Goal: Task Accomplishment & Management: Manage account settings

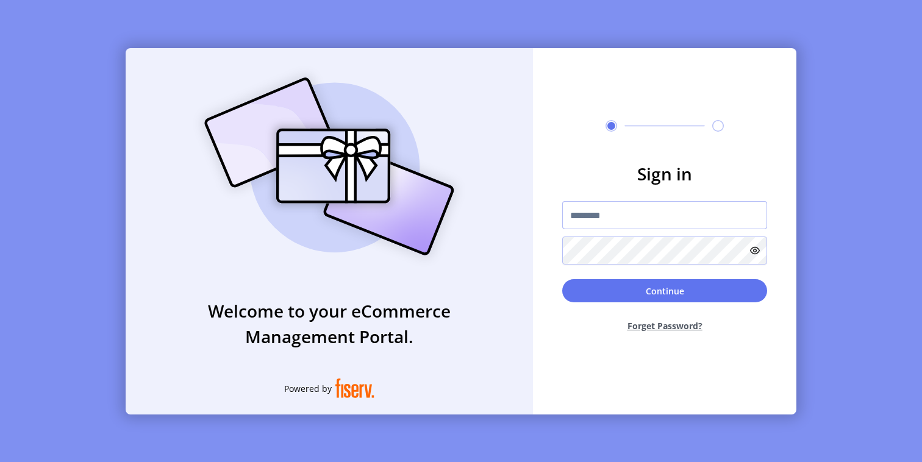
click at [681, 207] on input "text" at bounding box center [664, 215] width 205 height 28
type input "*********"
click at [672, 293] on button "Continue" at bounding box center [664, 290] width 205 height 23
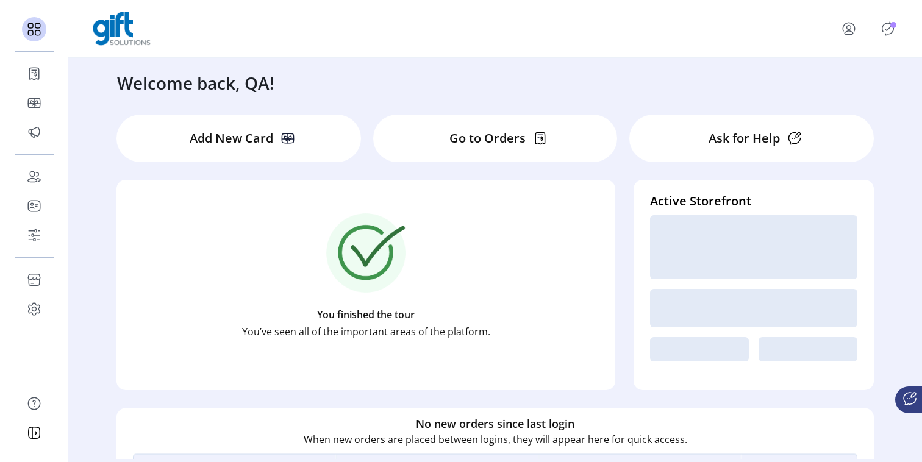
click at [473, 138] on p "Go to Orders" at bounding box center [488, 138] width 76 height 18
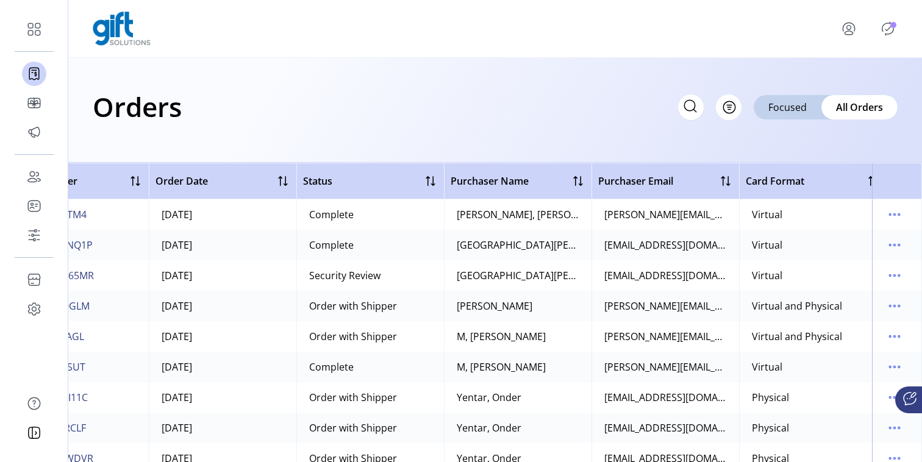
scroll to position [0, 235]
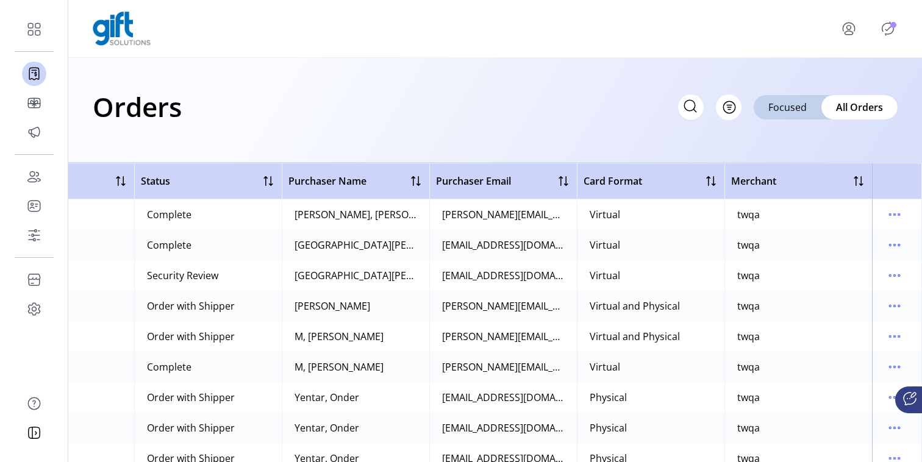
click at [600, 306] on div "Virtual and Physical" at bounding box center [635, 306] width 90 height 15
click at [600, 305] on div "Virtual and Physical" at bounding box center [635, 306] width 90 height 15
copy div "Virtual and Physical"
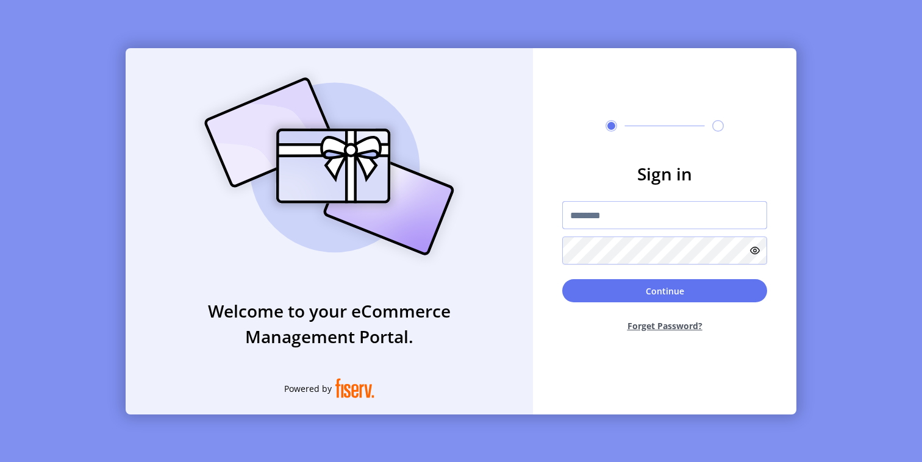
click at [601, 215] on input "text" at bounding box center [664, 215] width 205 height 28
type input "**********"
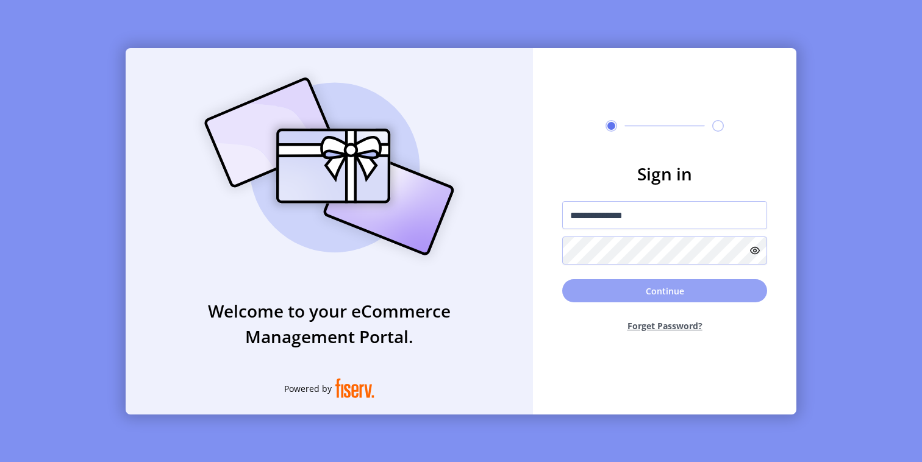
click at [659, 294] on button "Continue" at bounding box center [664, 290] width 205 height 23
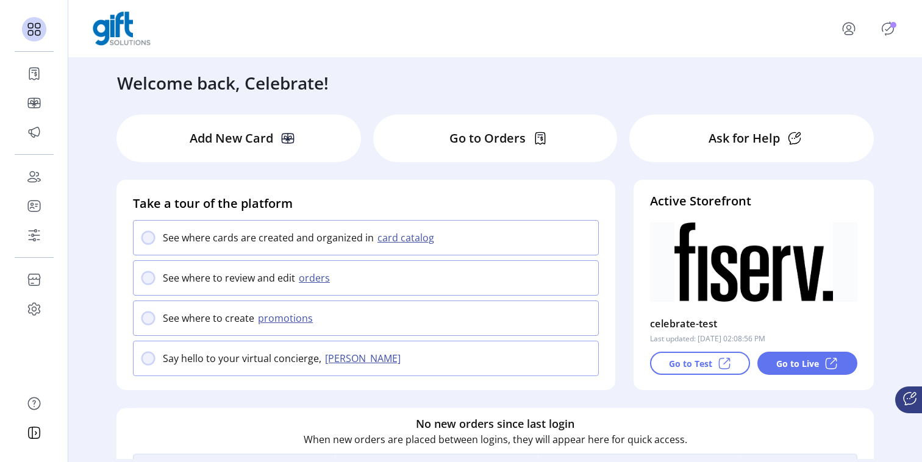
click at [490, 151] on div "Go to Orders" at bounding box center [495, 139] width 245 height 48
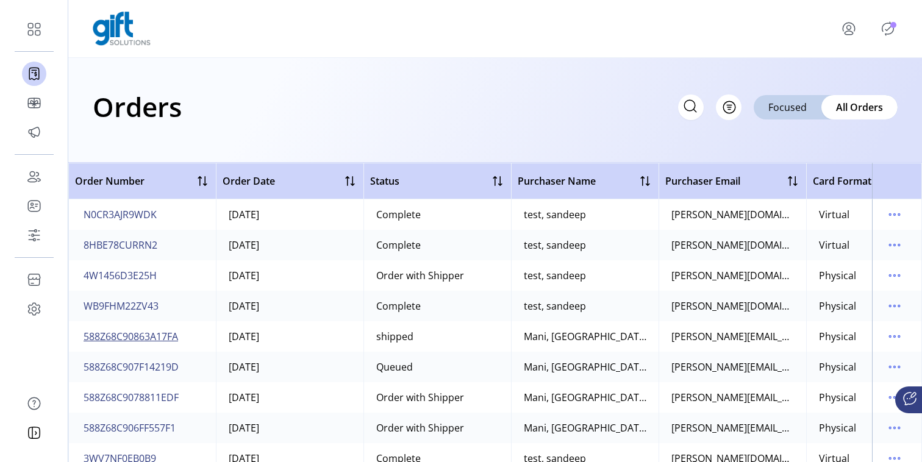
drag, startPoint x: 189, startPoint y: 335, endPoint x: 97, endPoint y: 336, distance: 91.5
click at [98, 336] on td "588Z68C90863A17FA" at bounding box center [142, 336] width 148 height 31
click at [95, 337] on span "588Z68C90863A17FA" at bounding box center [131, 336] width 95 height 15
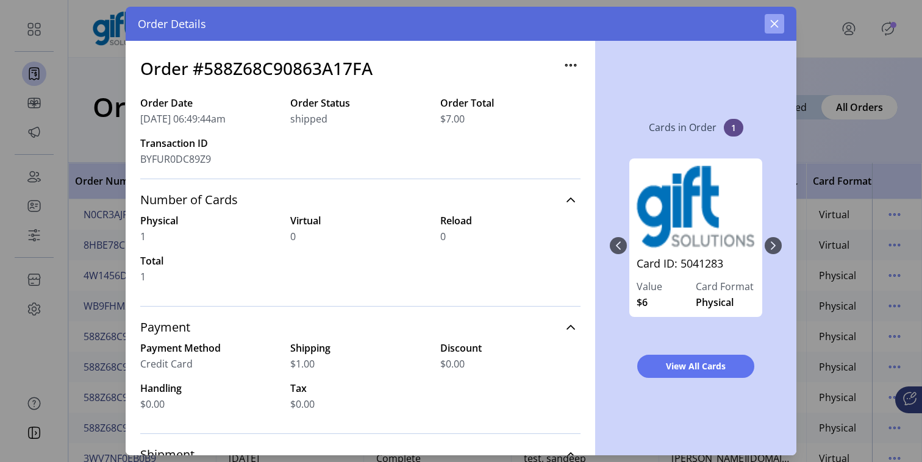
click at [772, 21] on icon "button" at bounding box center [775, 24] width 8 height 8
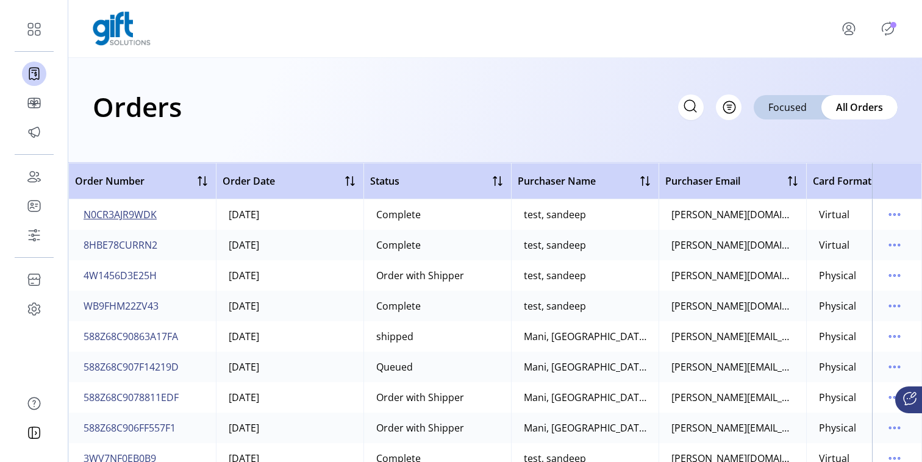
click at [140, 212] on span "N0CR3AJR9WDK" at bounding box center [120, 214] width 73 height 15
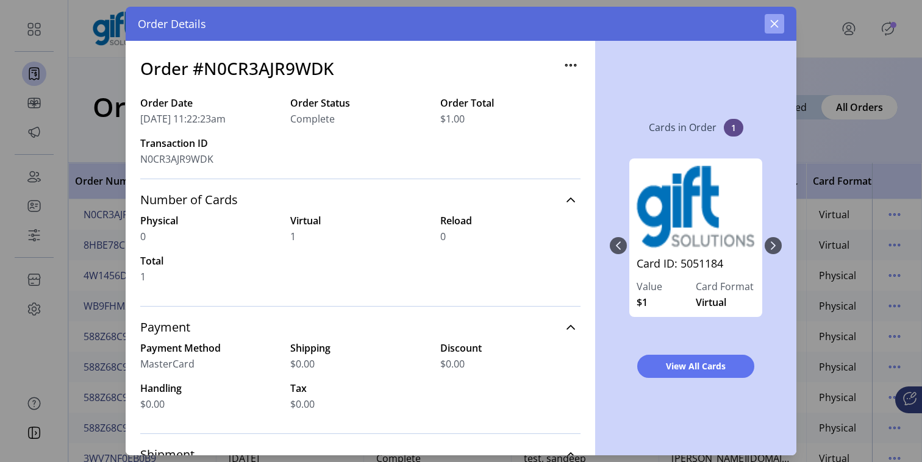
click at [777, 24] on icon "button" at bounding box center [775, 24] width 10 height 10
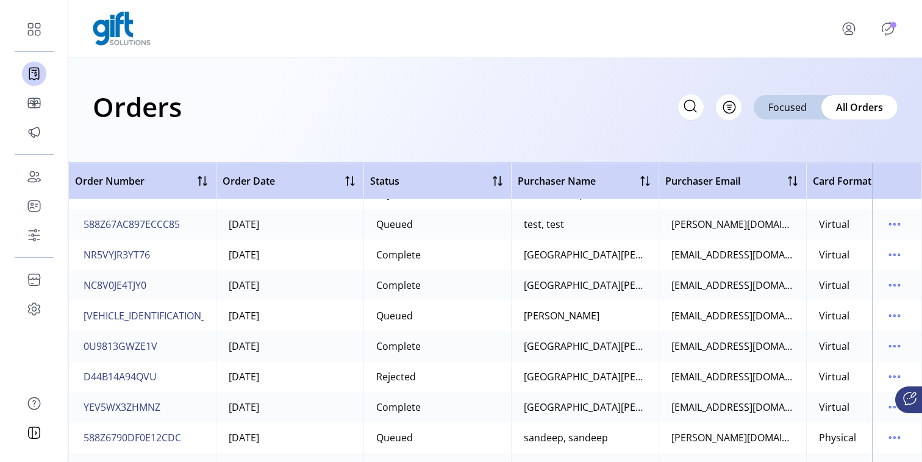
scroll to position [1946, 0]
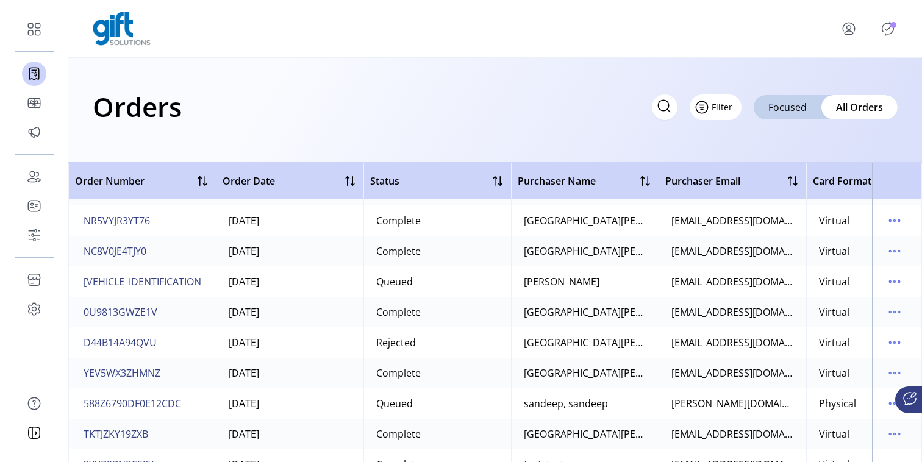
click at [727, 106] on span "Filter" at bounding box center [722, 107] width 21 height 13
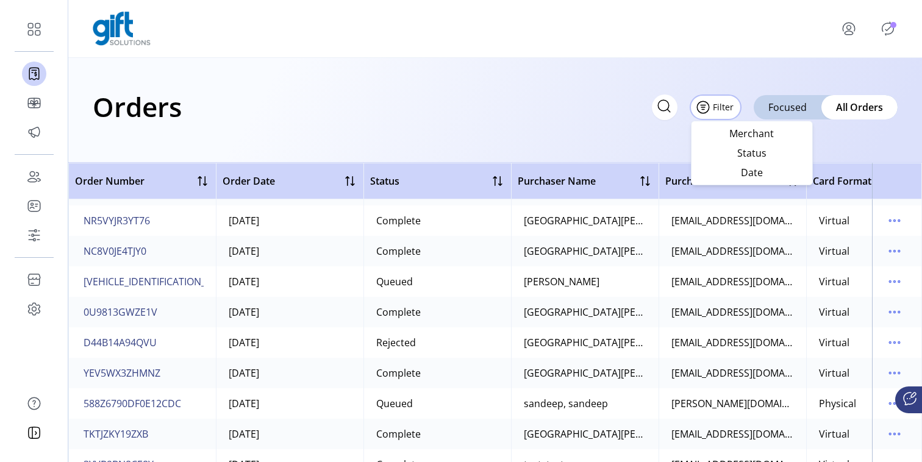
click at [599, 134] on div "Orders Filter Focused All Orders" at bounding box center [495, 110] width 854 height 105
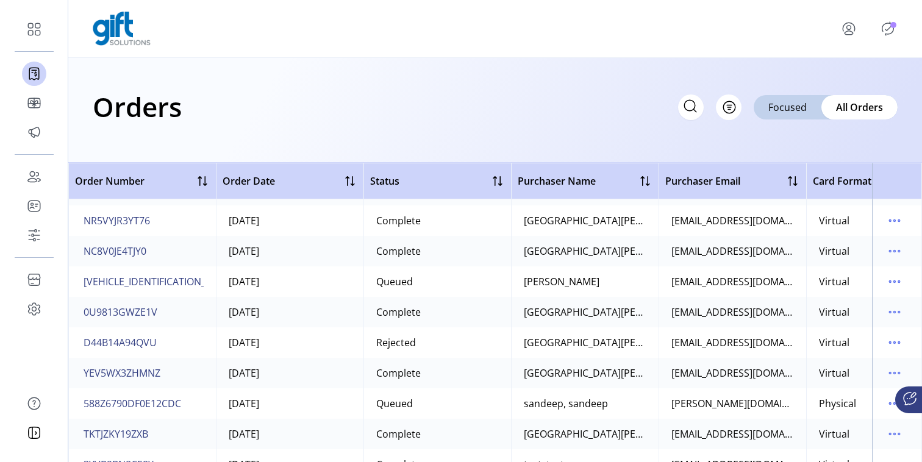
scroll to position [2096, 0]
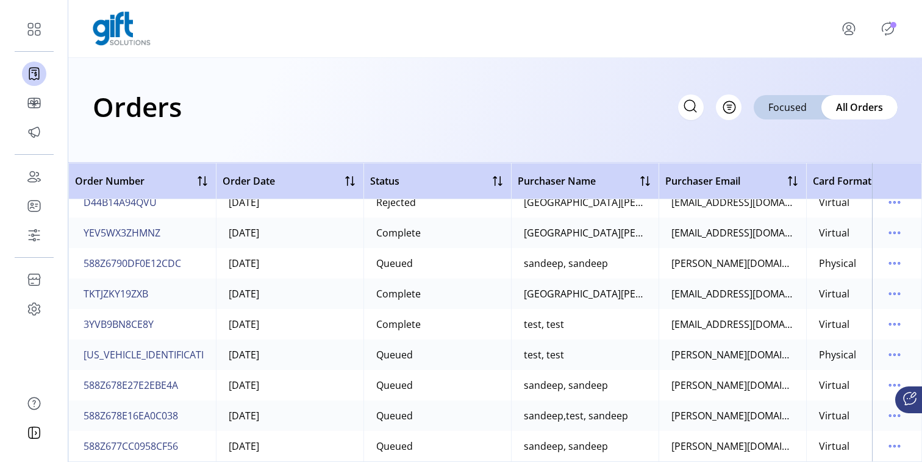
click at [692, 109] on icon at bounding box center [691, 106] width 20 height 20
type input "*******"
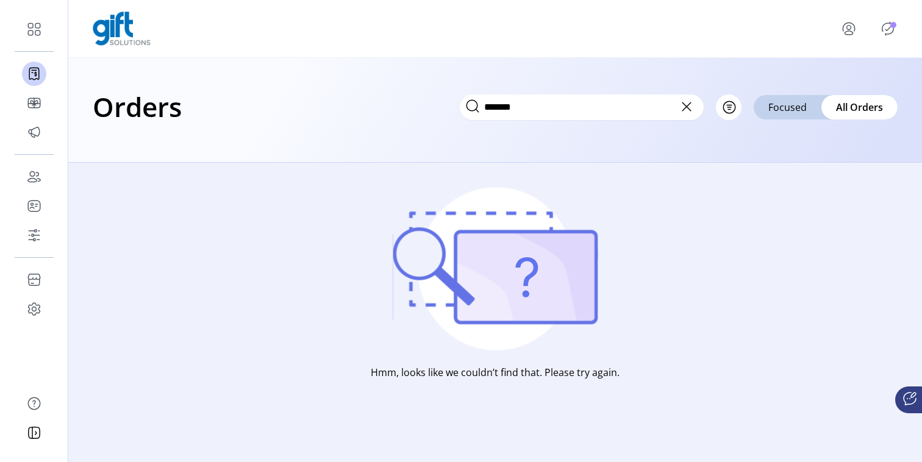
click at [690, 108] on icon at bounding box center [687, 107] width 20 height 20
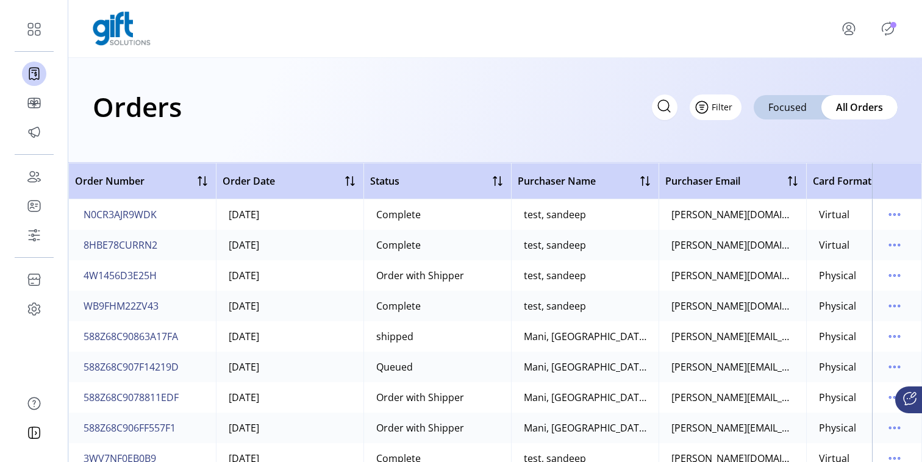
click at [723, 107] on span "Filter" at bounding box center [722, 107] width 21 height 13
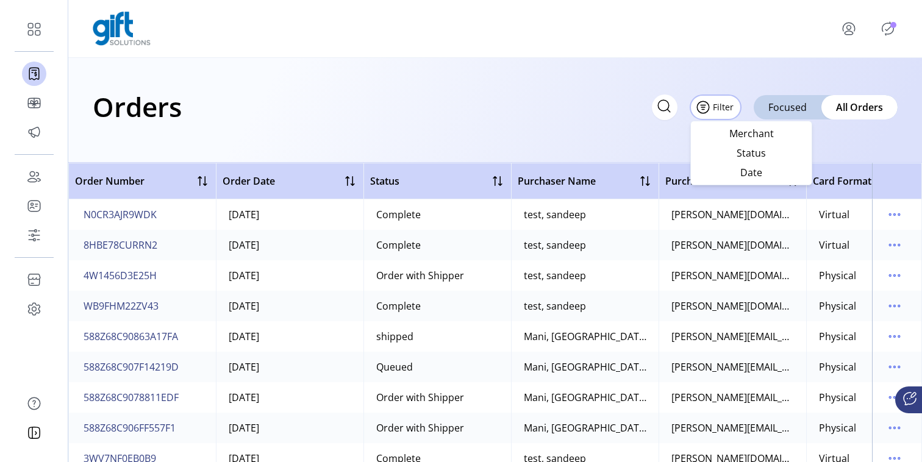
drag, startPoint x: 742, startPoint y: 157, endPoint x: 585, endPoint y: 120, distance: 161.1
click at [585, 120] on body "Dashboard Orders Catalog Promotions Users Accounts Schedules Storefront Configu…" at bounding box center [461, 231] width 922 height 462
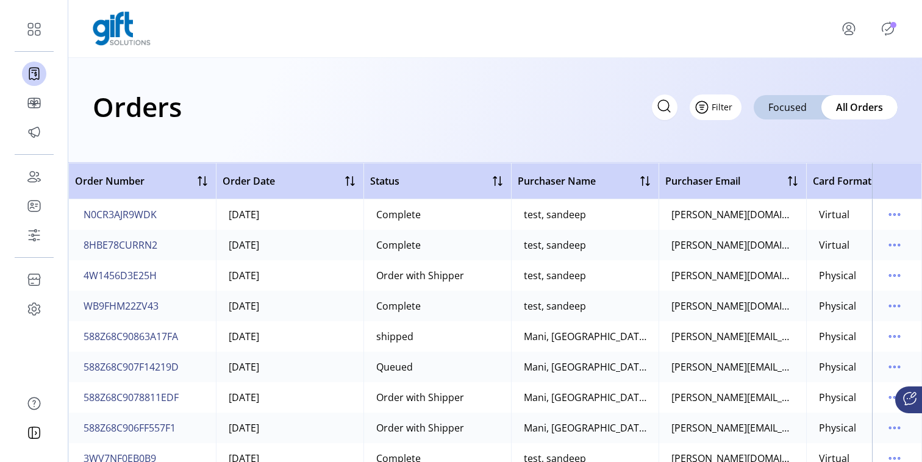
click at [722, 111] on span "Filter" at bounding box center [722, 107] width 21 height 13
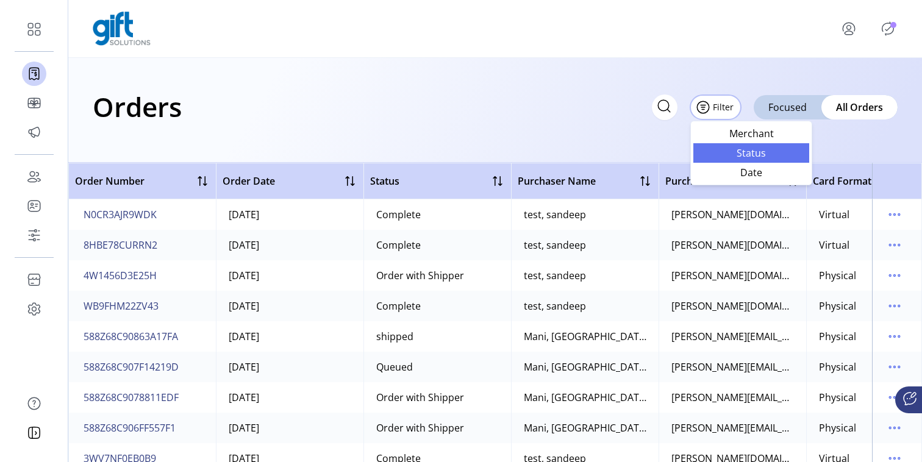
click at [746, 156] on span "Status" at bounding box center [751, 153] width 101 height 10
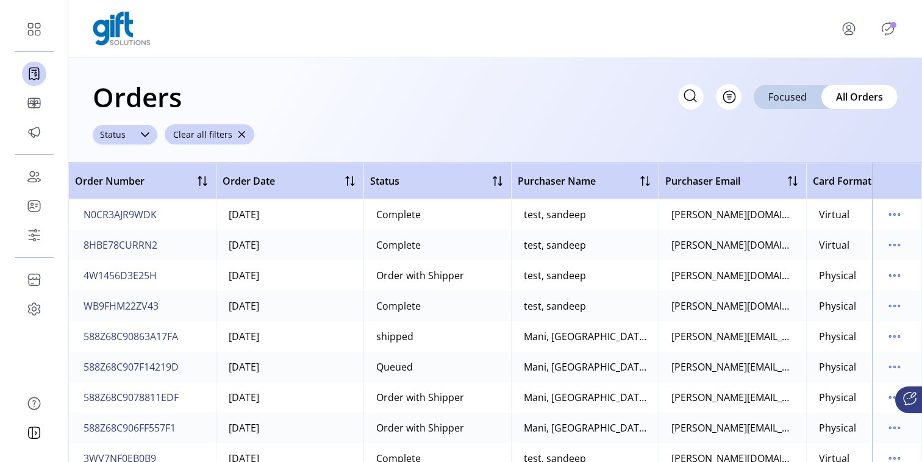
click at [135, 140] on div at bounding box center [145, 135] width 24 height 20
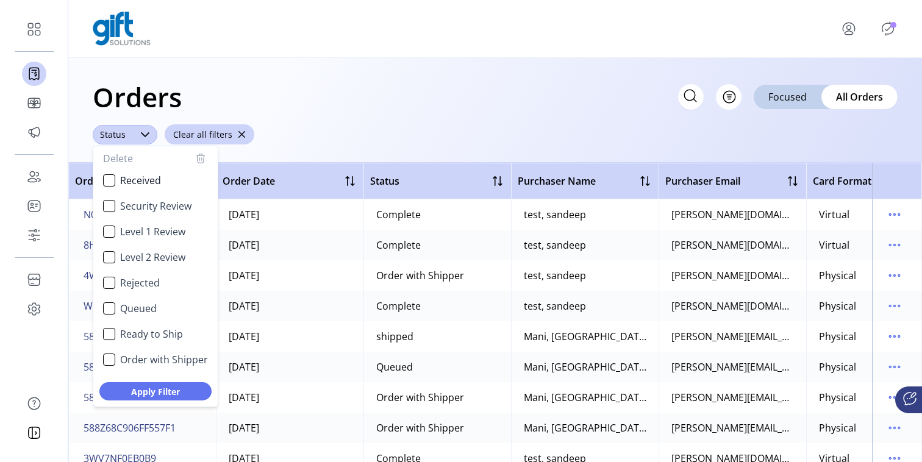
scroll to position [6, 48]
click at [155, 210] on span "Security Review" at bounding box center [155, 206] width 71 height 15
click at [153, 396] on span "Apply Filter" at bounding box center [155, 391] width 81 height 13
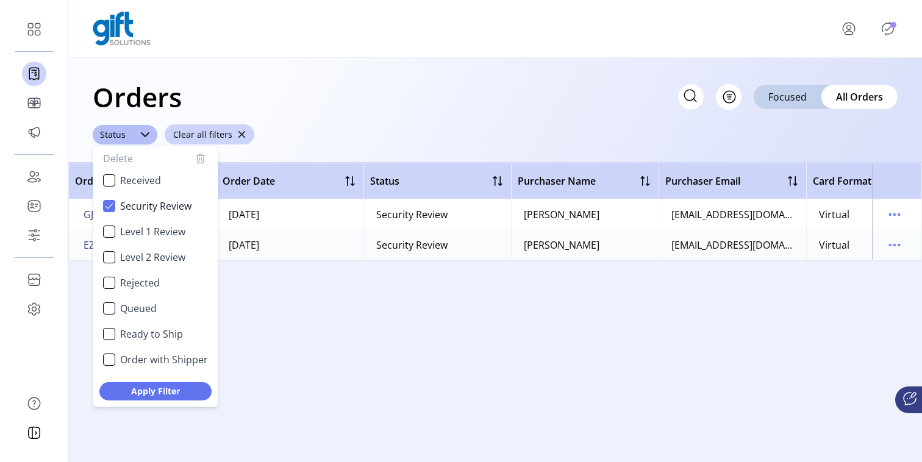
click at [454, 87] on div "Orders Filter Focused All Orders" at bounding box center [495, 97] width 805 height 43
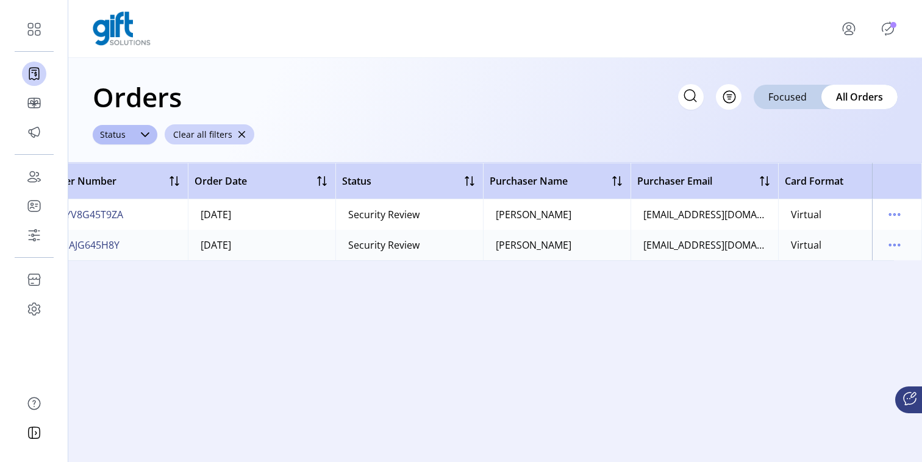
scroll to position [0, 0]
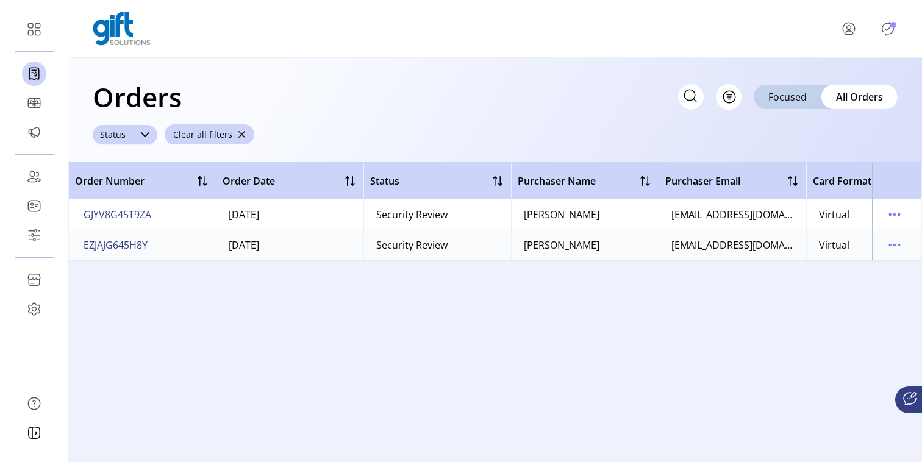
click at [144, 135] on icon at bounding box center [145, 134] width 9 height 5
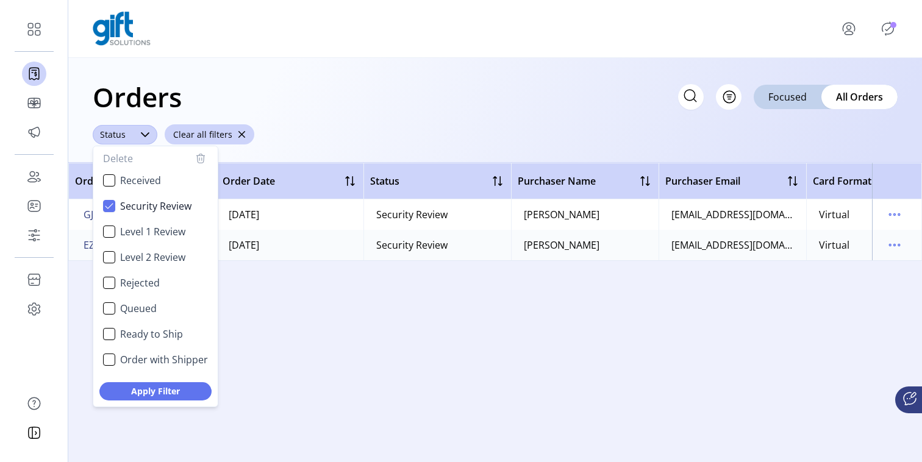
click at [207, 157] on icon "button" at bounding box center [200, 158] width 15 height 15
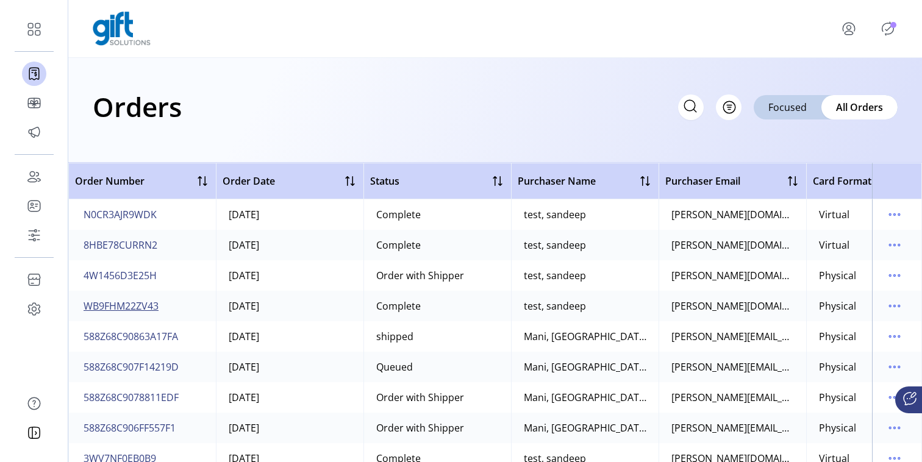
click at [127, 307] on span "WB9FHM22ZV43" at bounding box center [121, 306] width 75 height 15
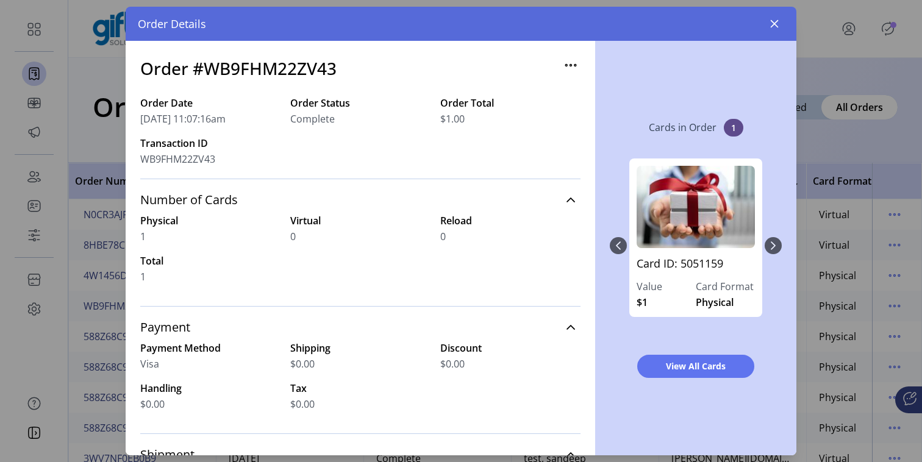
click at [256, 67] on h3 "Order #WB9FHM22ZV43" at bounding box center [238, 69] width 196 height 26
click at [257, 66] on h3 "Order #WB9FHM22ZV43" at bounding box center [238, 69] width 196 height 26
click at [270, 65] on h3 "Order #WB9FHM22ZV43" at bounding box center [238, 69] width 196 height 26
copy h3 "WB9FHM22ZV43"
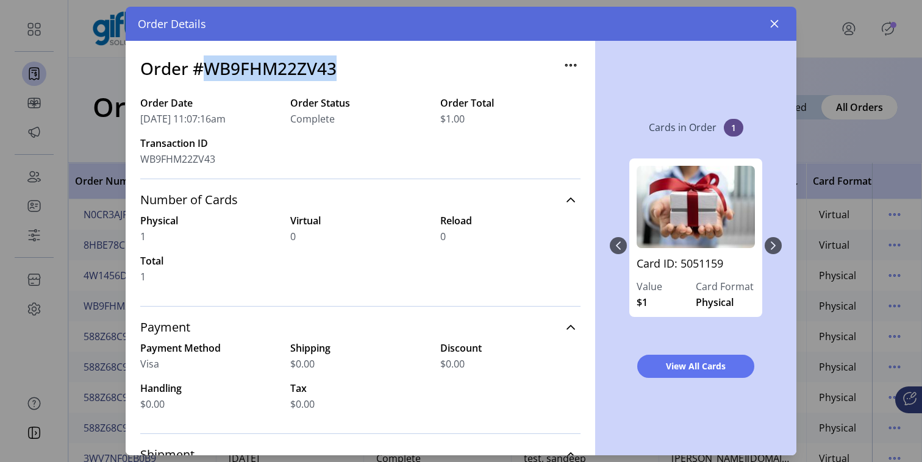
click at [771, 23] on icon "button" at bounding box center [775, 24] width 10 height 10
